Goal: Check status: Check status

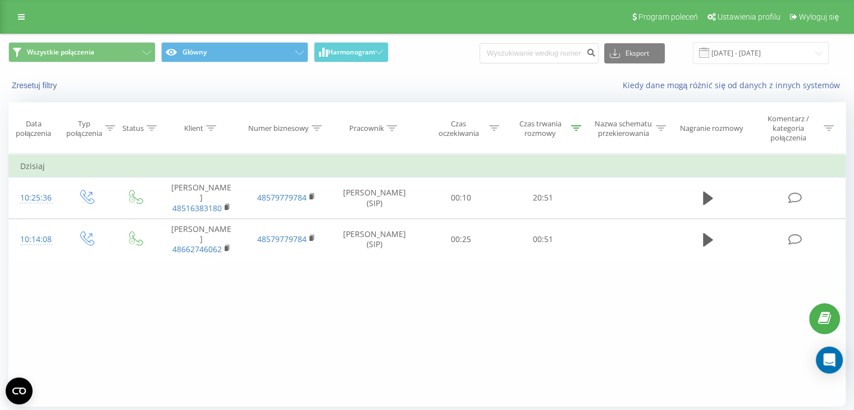
scroll to position [38, 0]
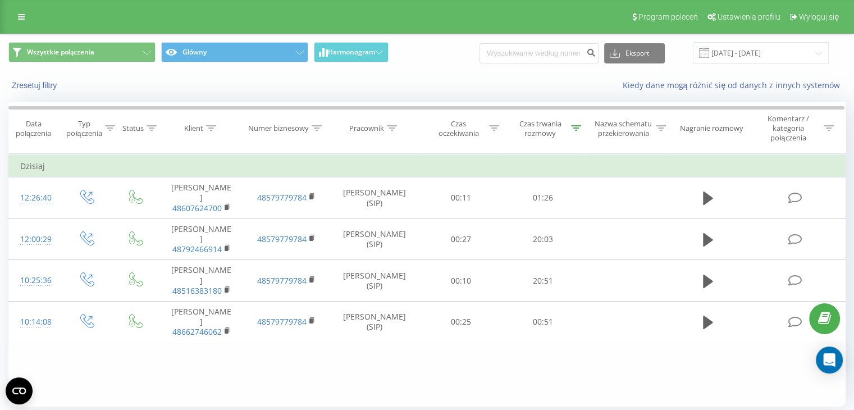
scroll to position [38, 0]
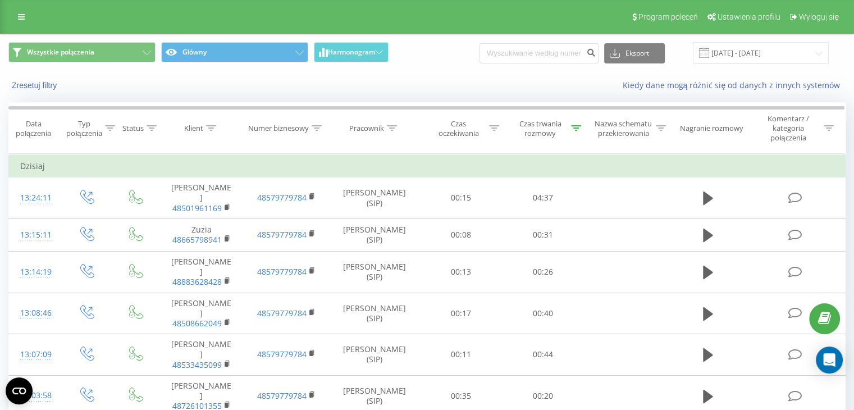
scroll to position [261, 0]
